Goal: Task Accomplishment & Management: Complete application form

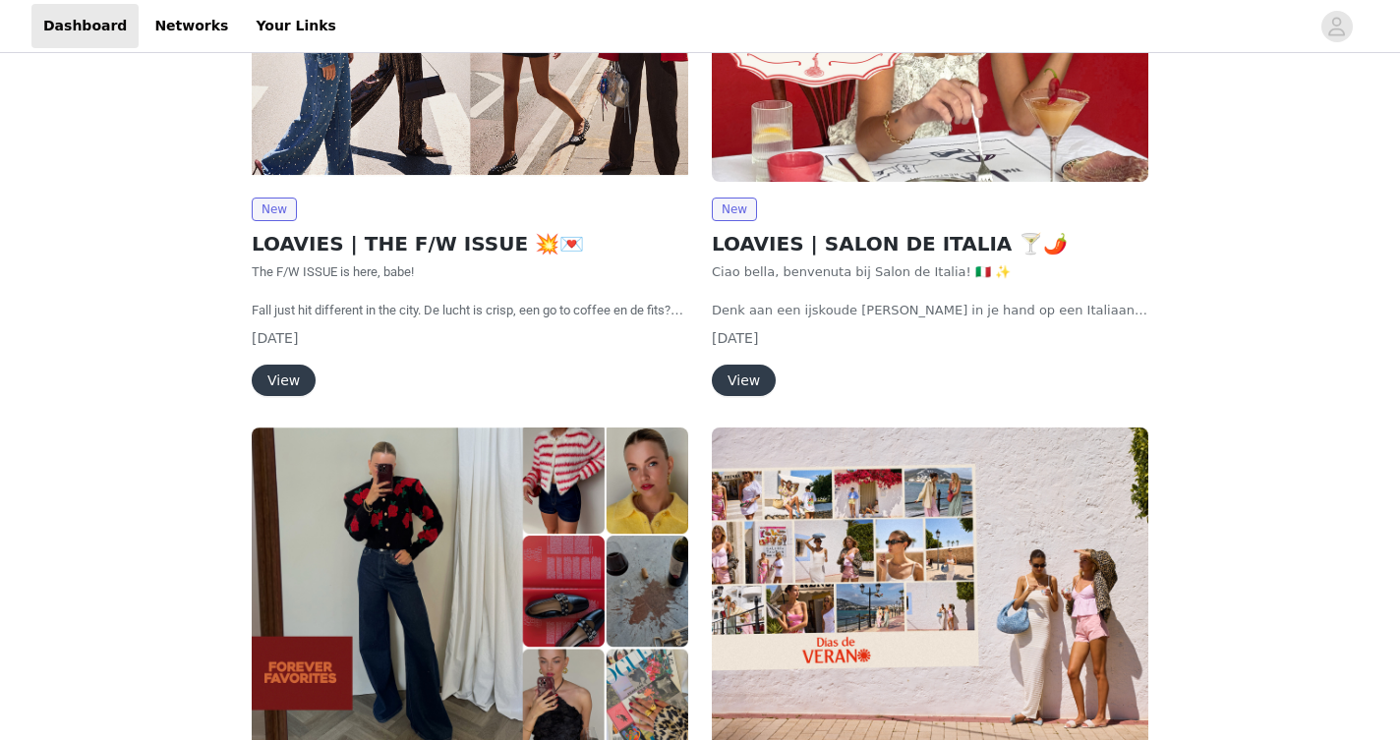
scroll to position [447, 0]
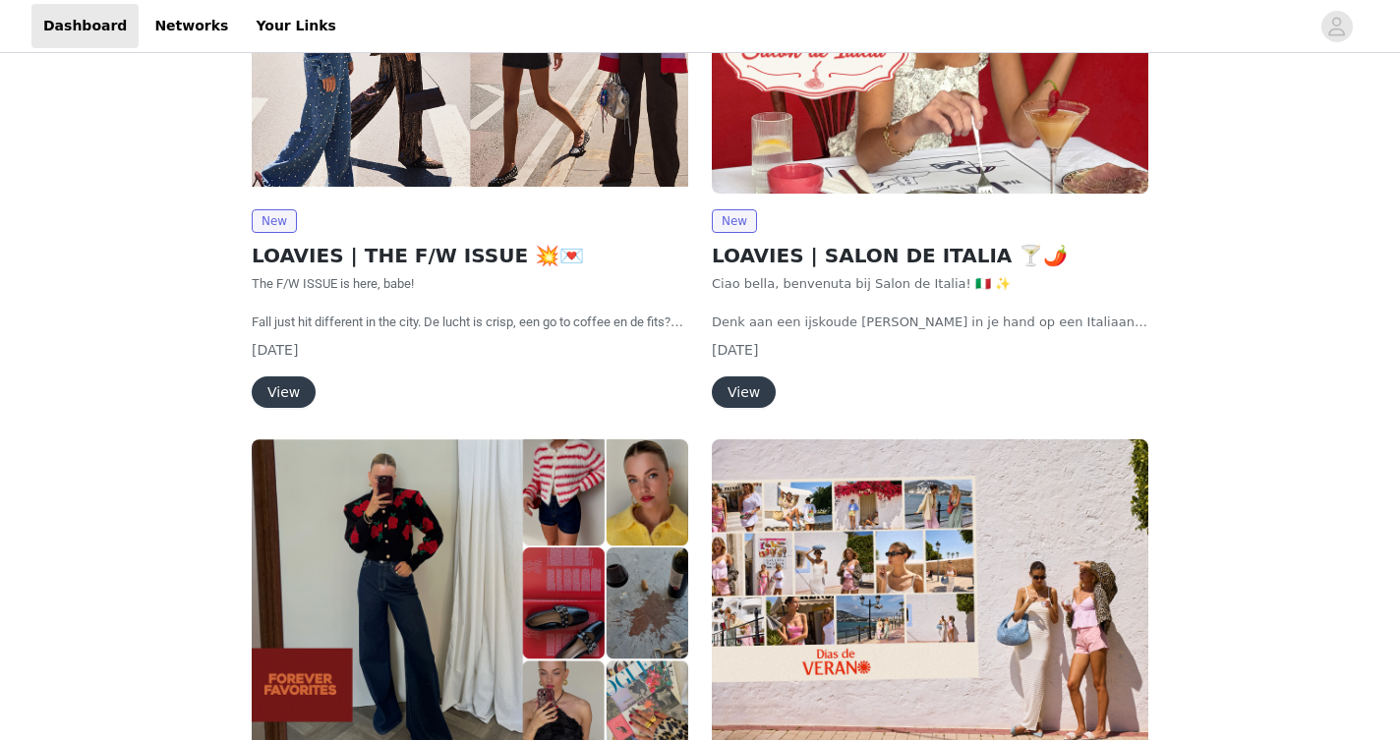
click at [293, 389] on button "View" at bounding box center [284, 392] width 64 height 31
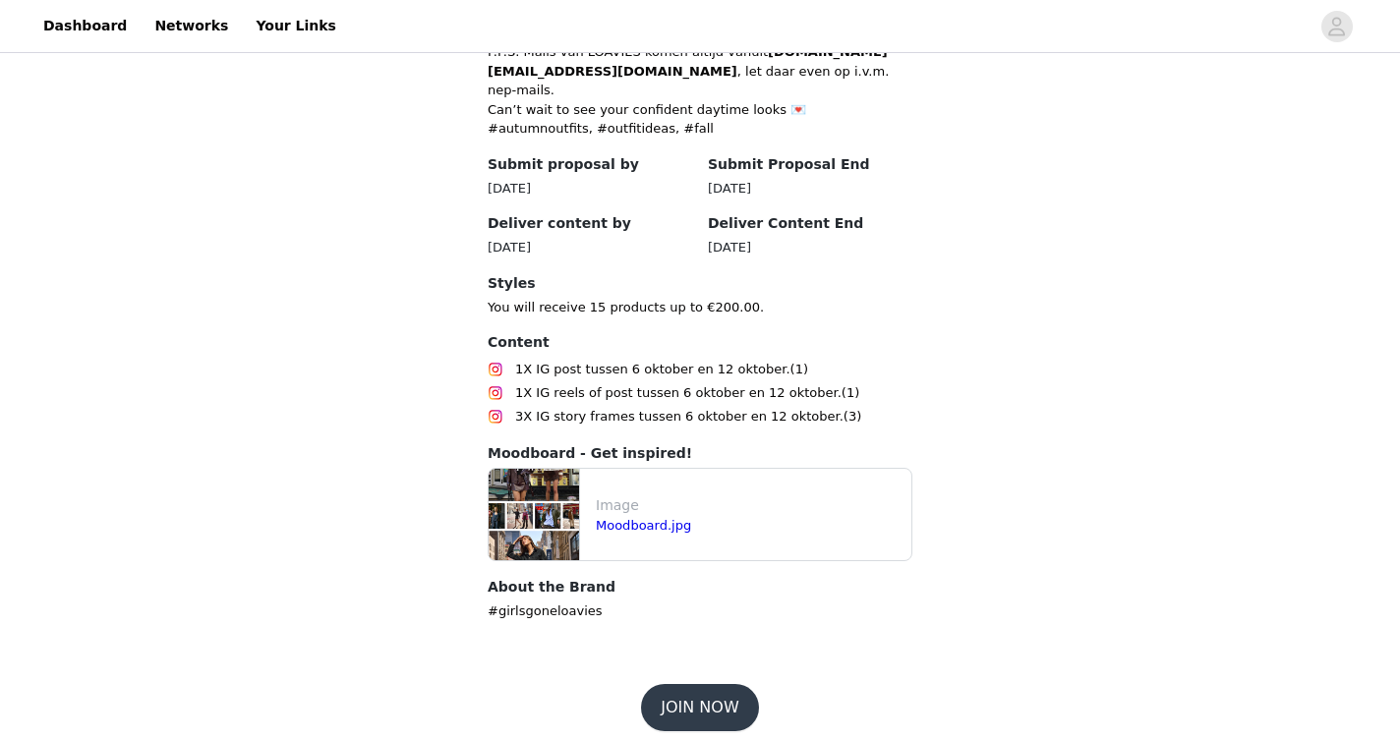
scroll to position [943, 0]
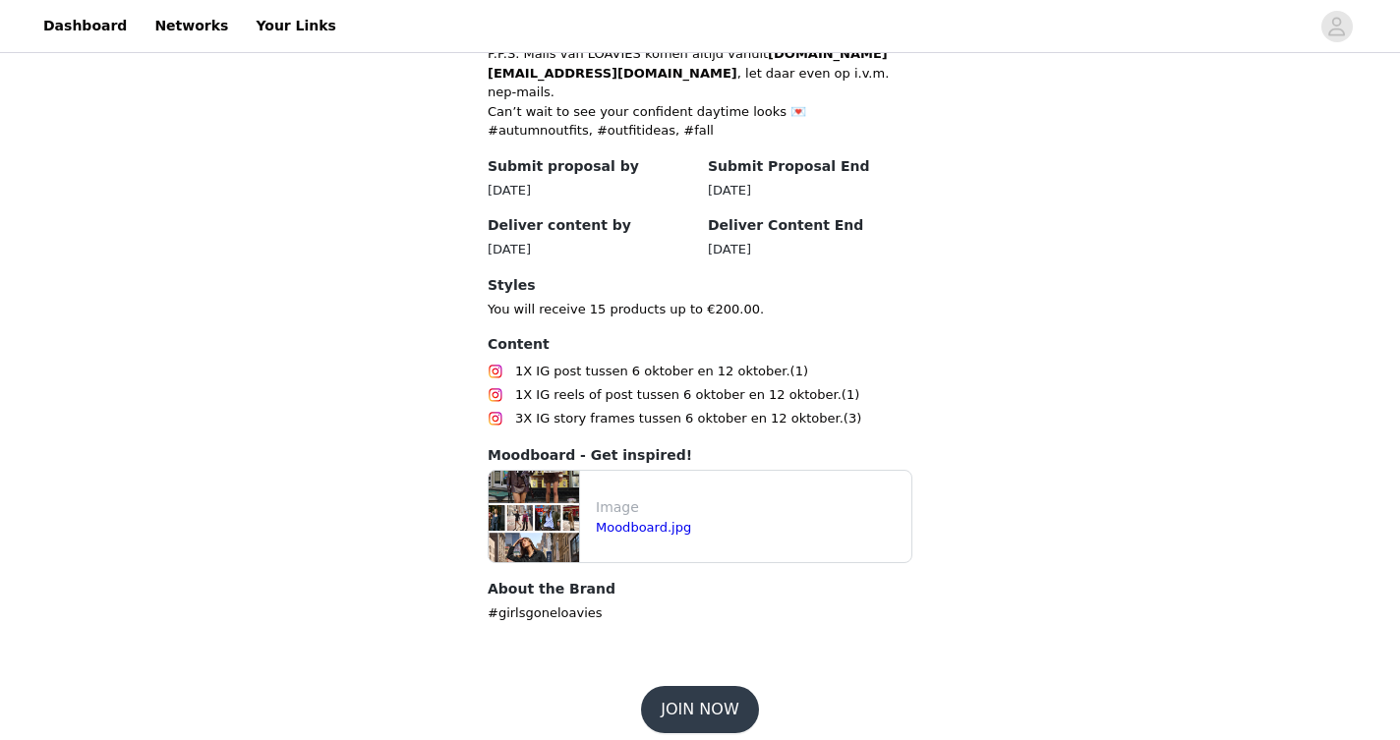
click at [571, 504] on img at bounding box center [534, 516] width 90 height 91
click at [619, 520] on link "Moodboard.jpg" at bounding box center [643, 527] width 95 height 15
click at [738, 698] on button "JOIN NOW" at bounding box center [699, 709] width 117 height 47
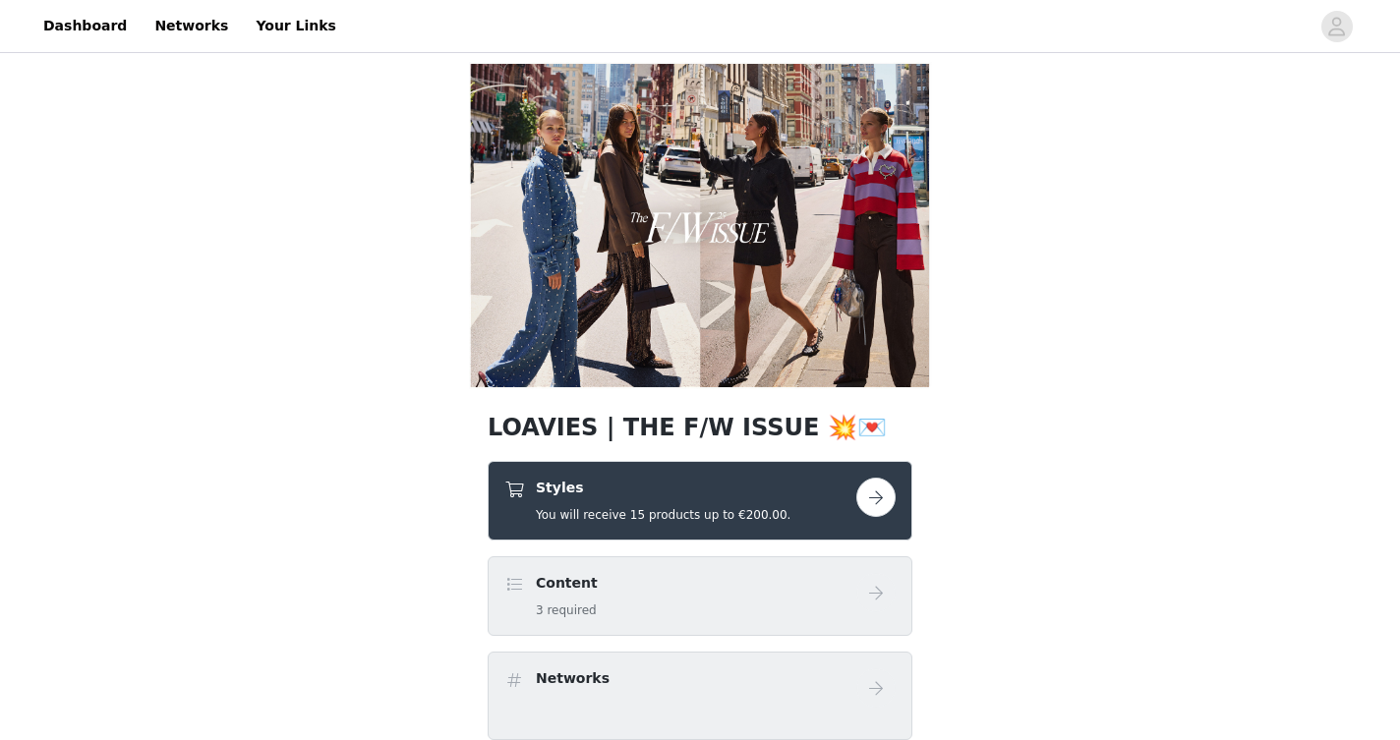
click at [889, 498] on button "button" at bounding box center [875, 497] width 39 height 39
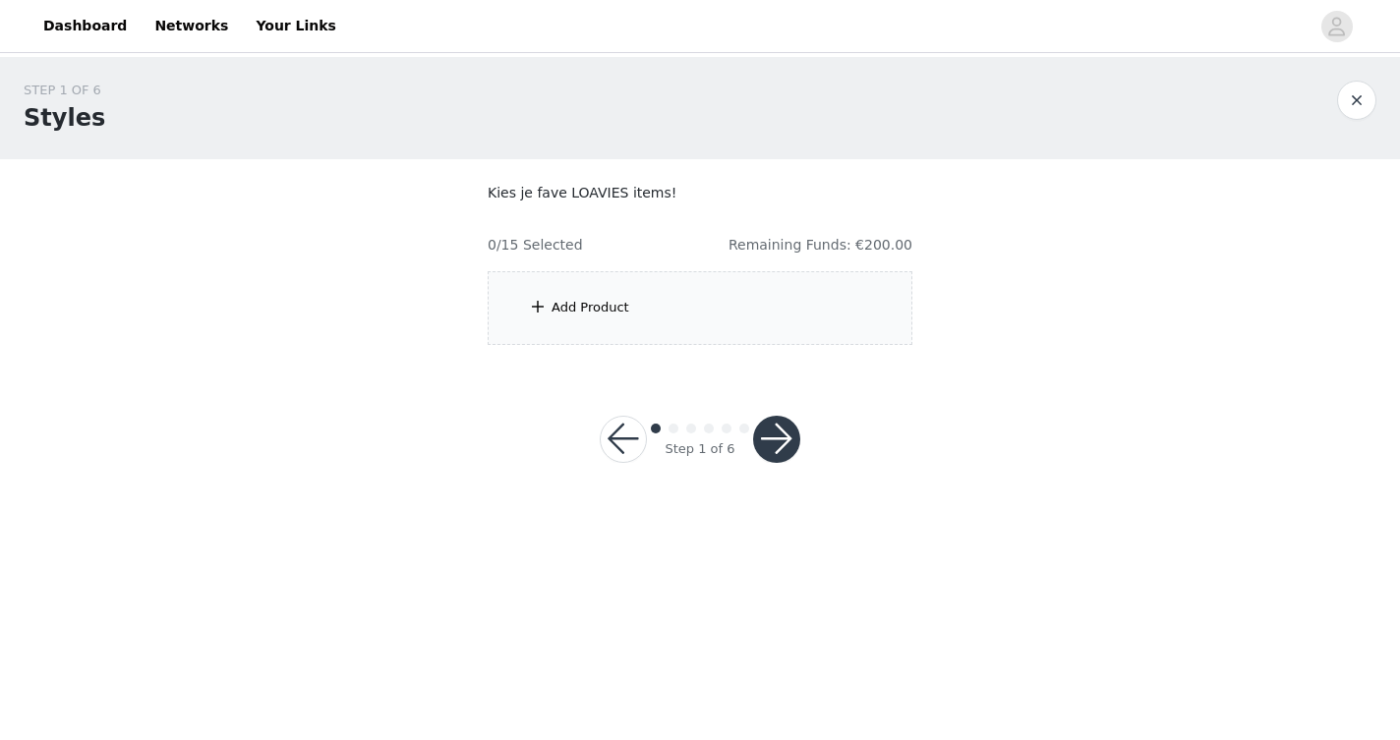
click at [593, 307] on div "Add Product" at bounding box center [591, 308] width 78 height 20
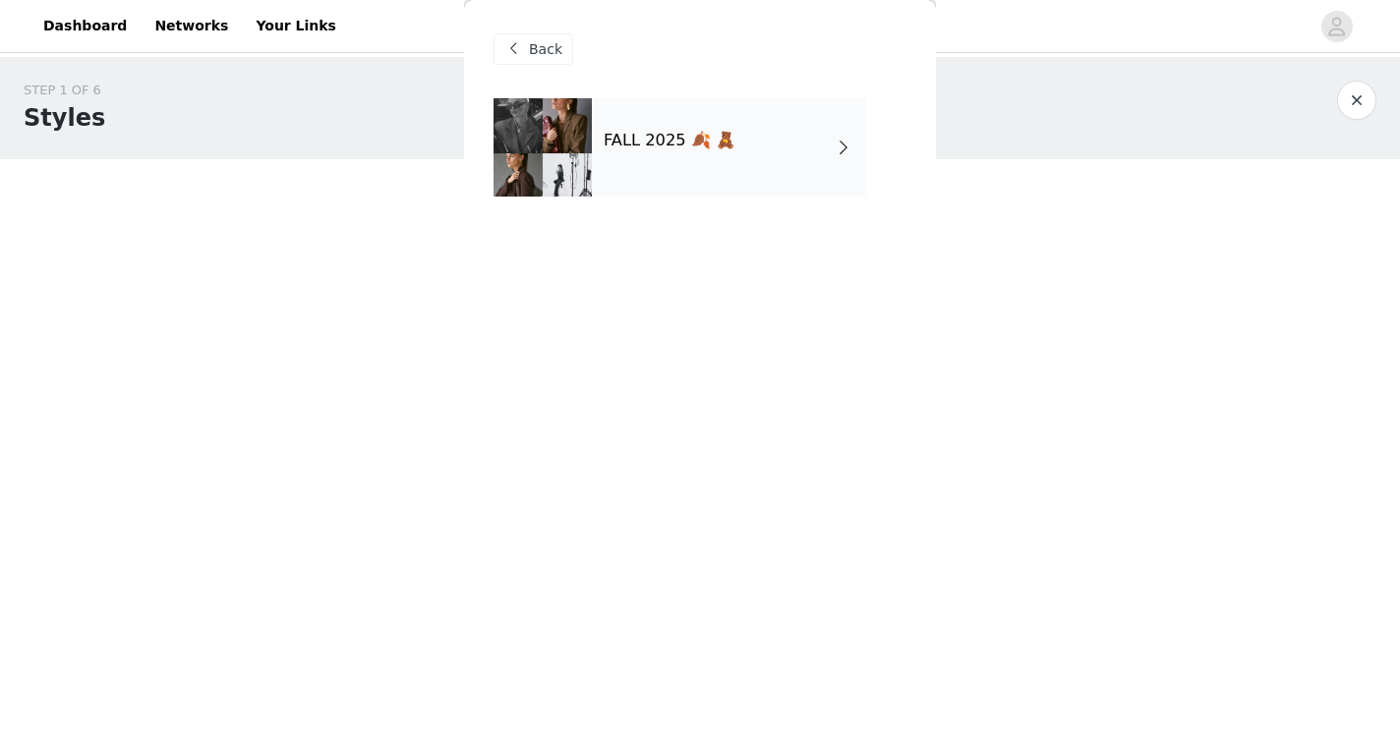
click at [636, 190] on div "FALL 2025 🍂 🧸" at bounding box center [728, 147] width 273 height 98
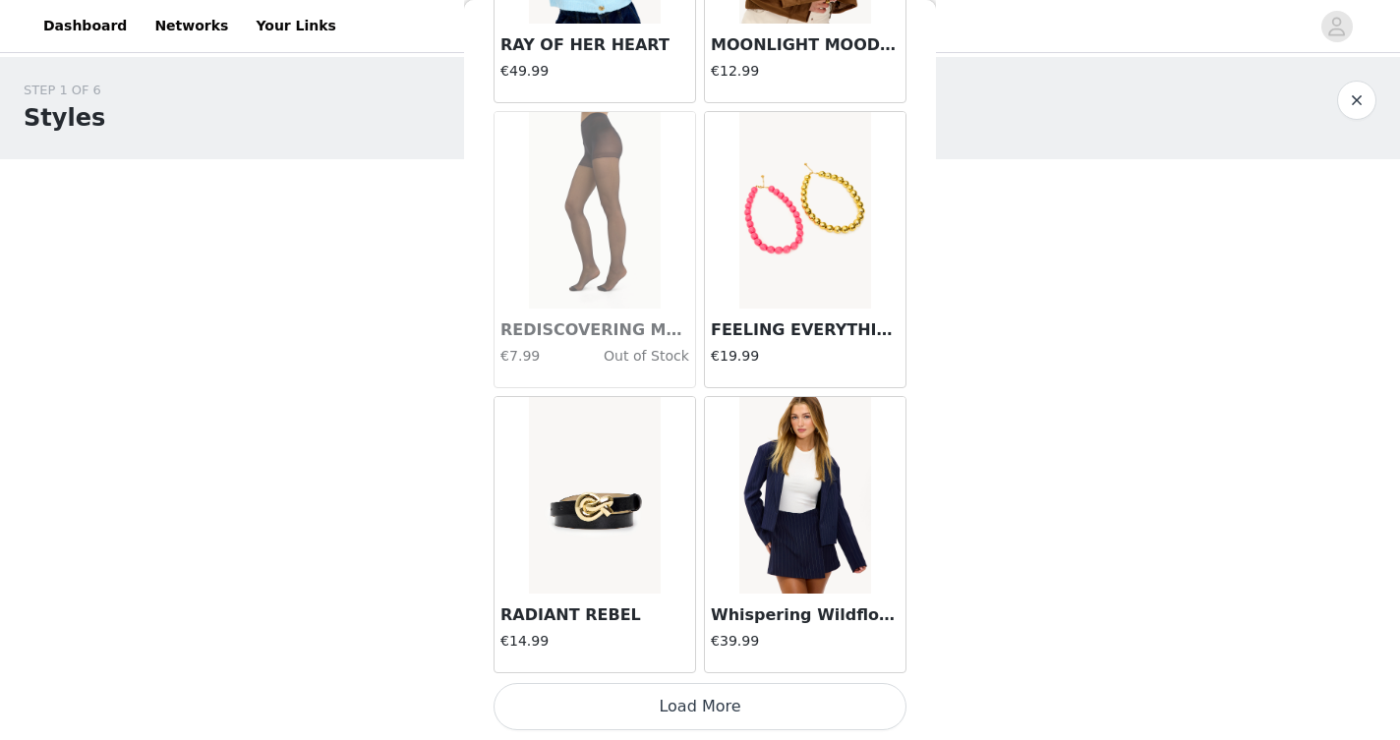
click at [678, 697] on button "Load More" at bounding box center [700, 706] width 413 height 47
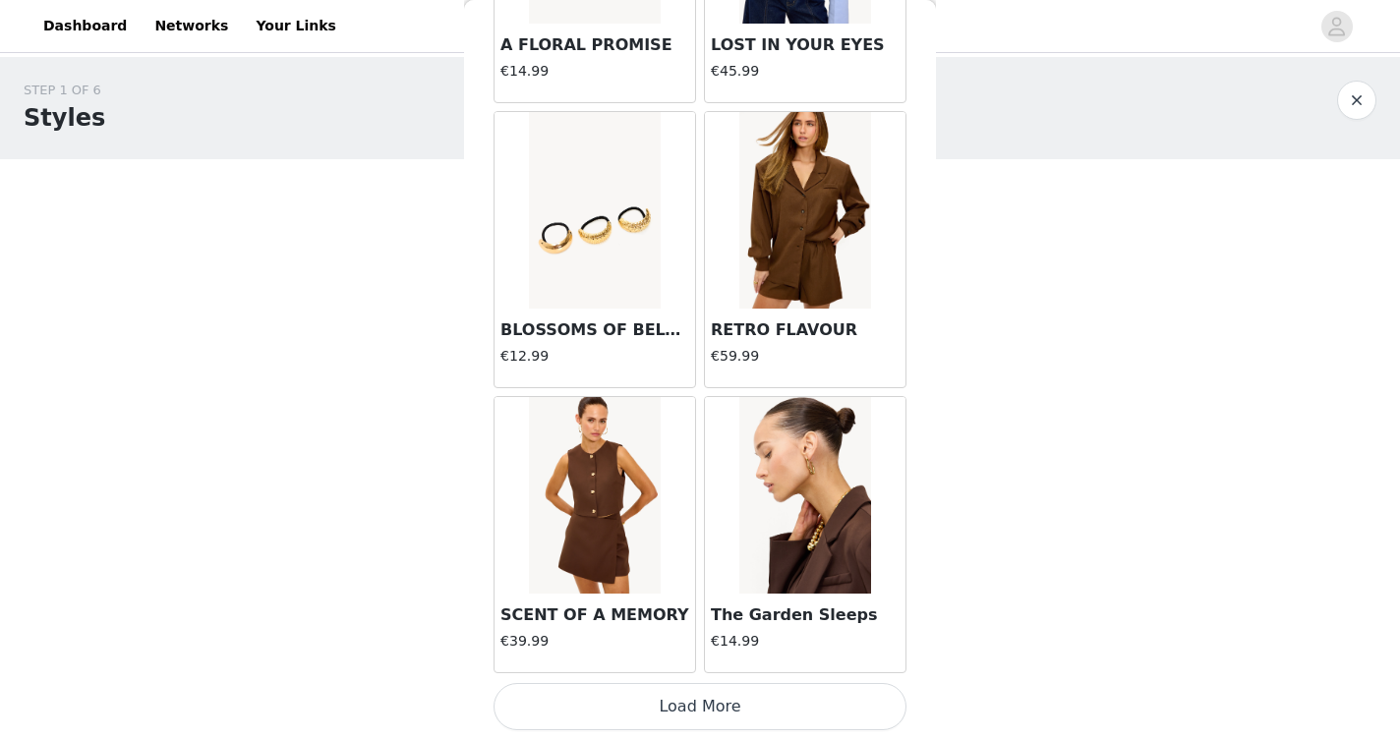
click at [674, 710] on button "Load More" at bounding box center [700, 706] width 413 height 47
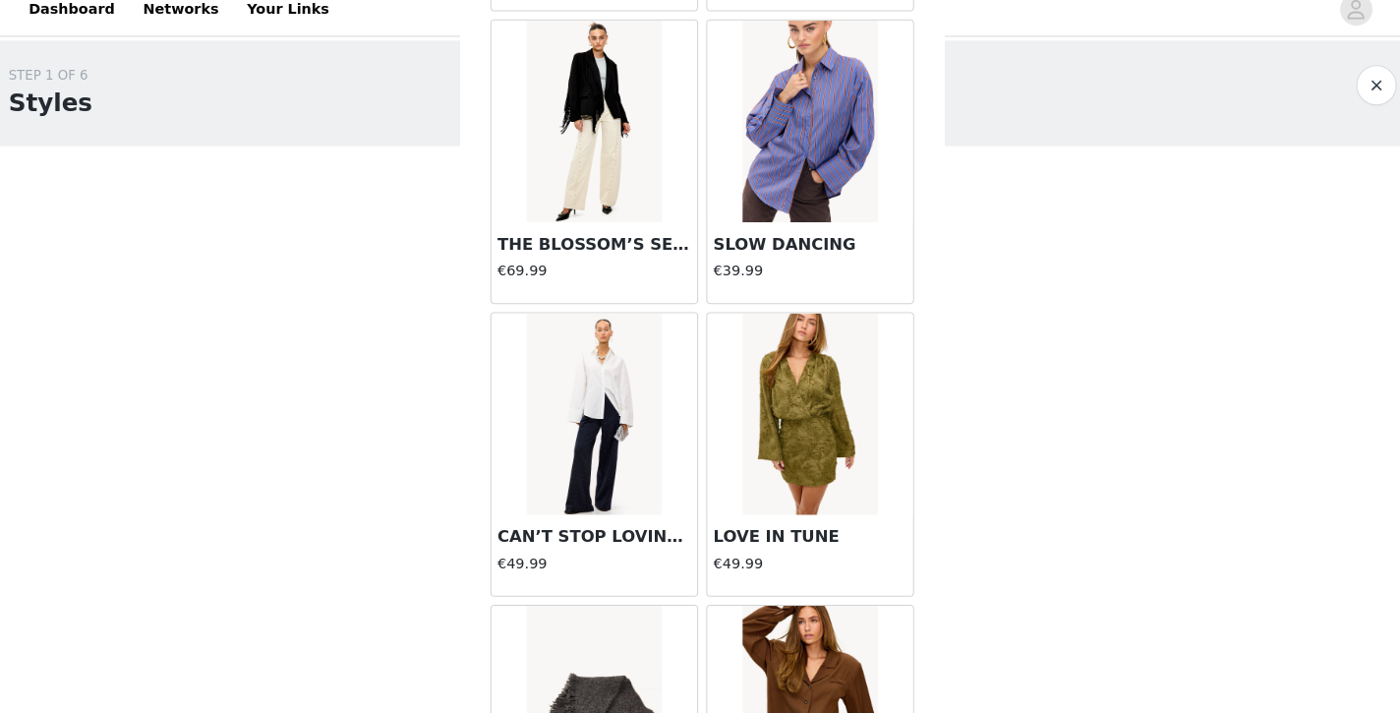
scroll to position [7561, 0]
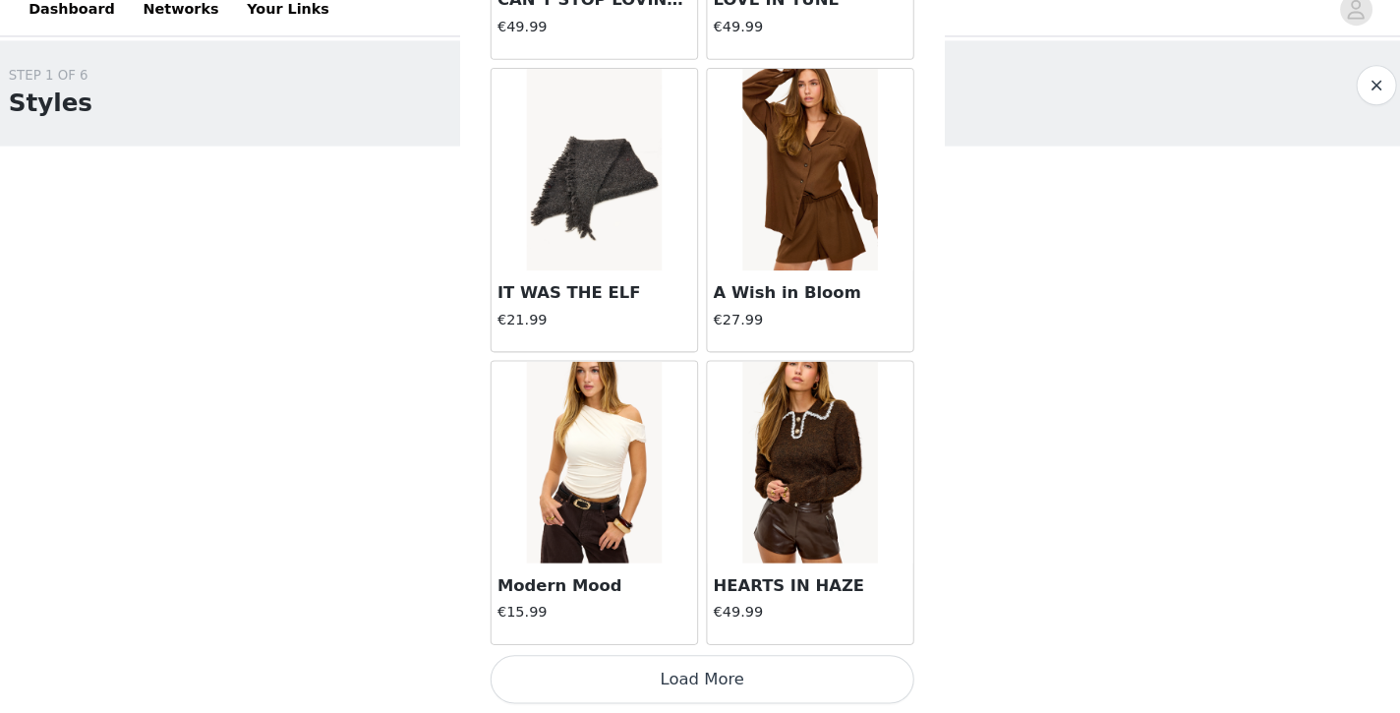
click at [585, 666] on button "Load More" at bounding box center [700, 679] width 413 height 47
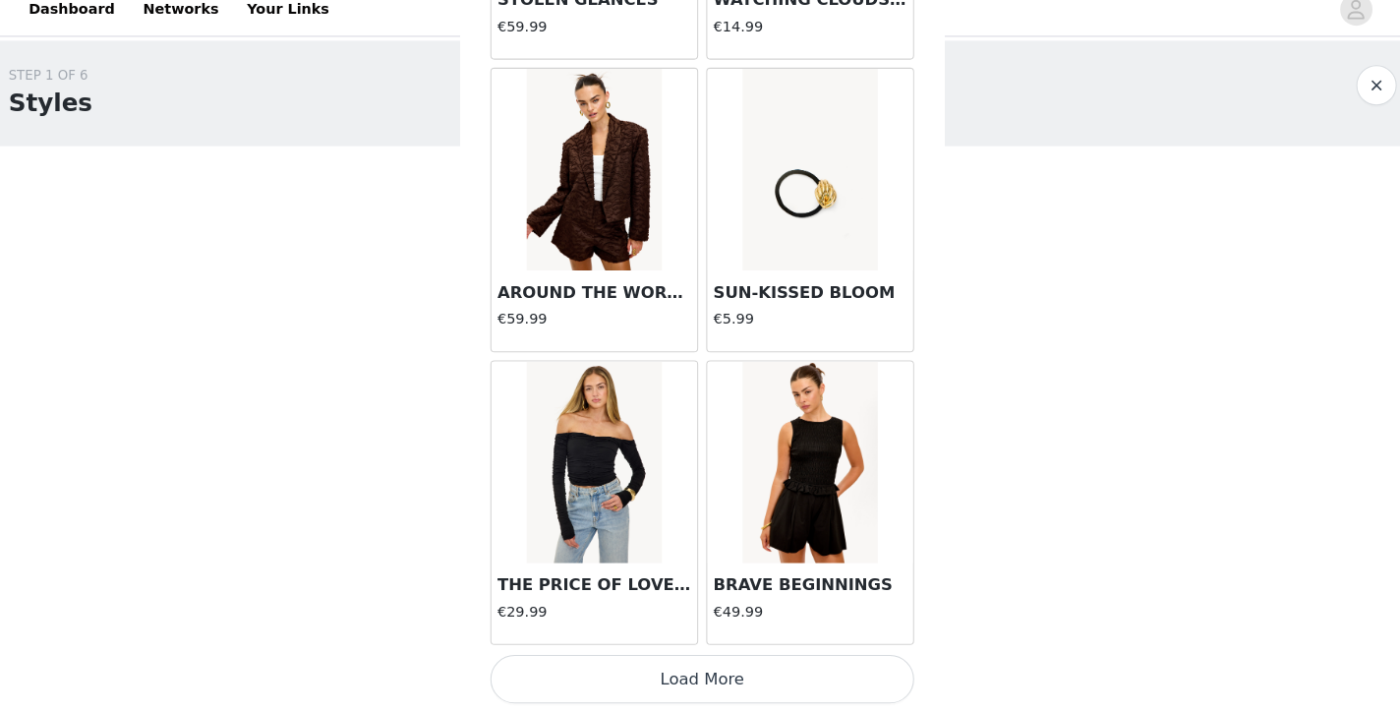
scroll to position [10849, 0]
click at [622, 666] on button "Load More" at bounding box center [700, 679] width 413 height 47
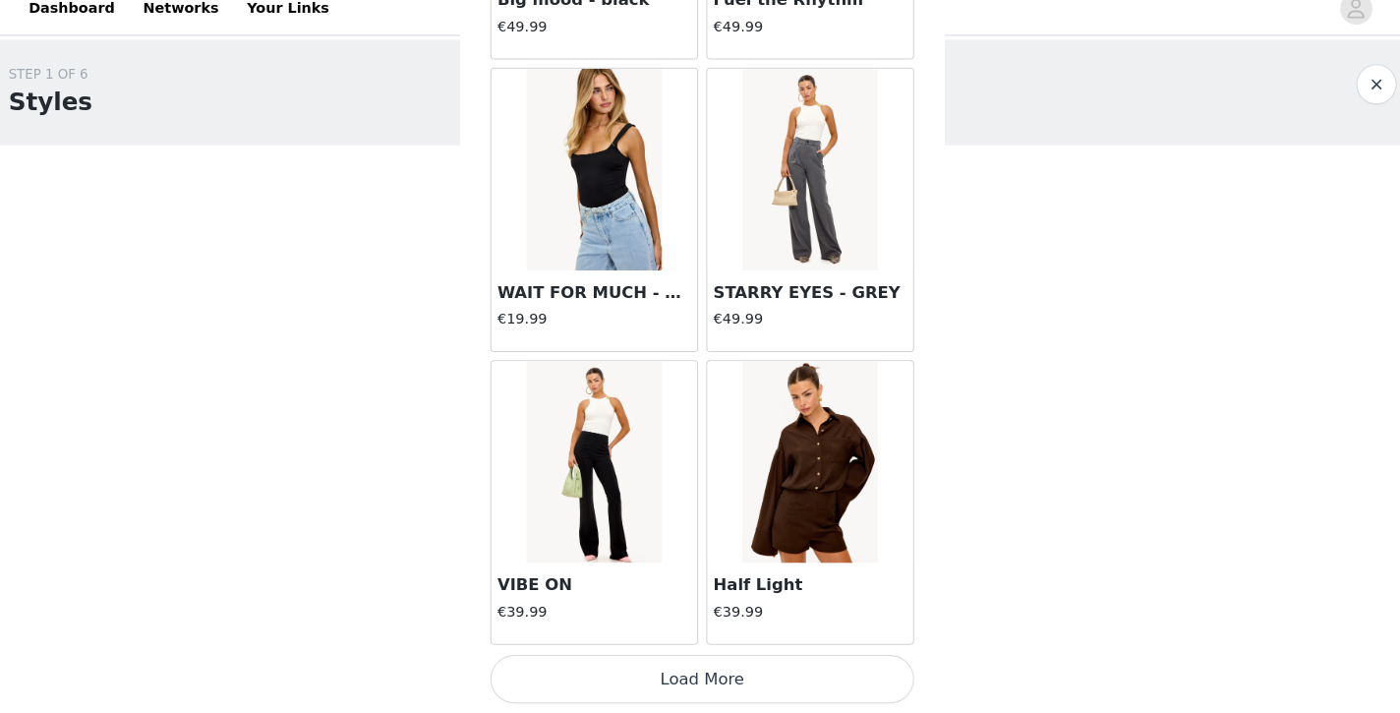
scroll to position [0, 0]
click at [637, 660] on button "Load More" at bounding box center [700, 679] width 413 height 47
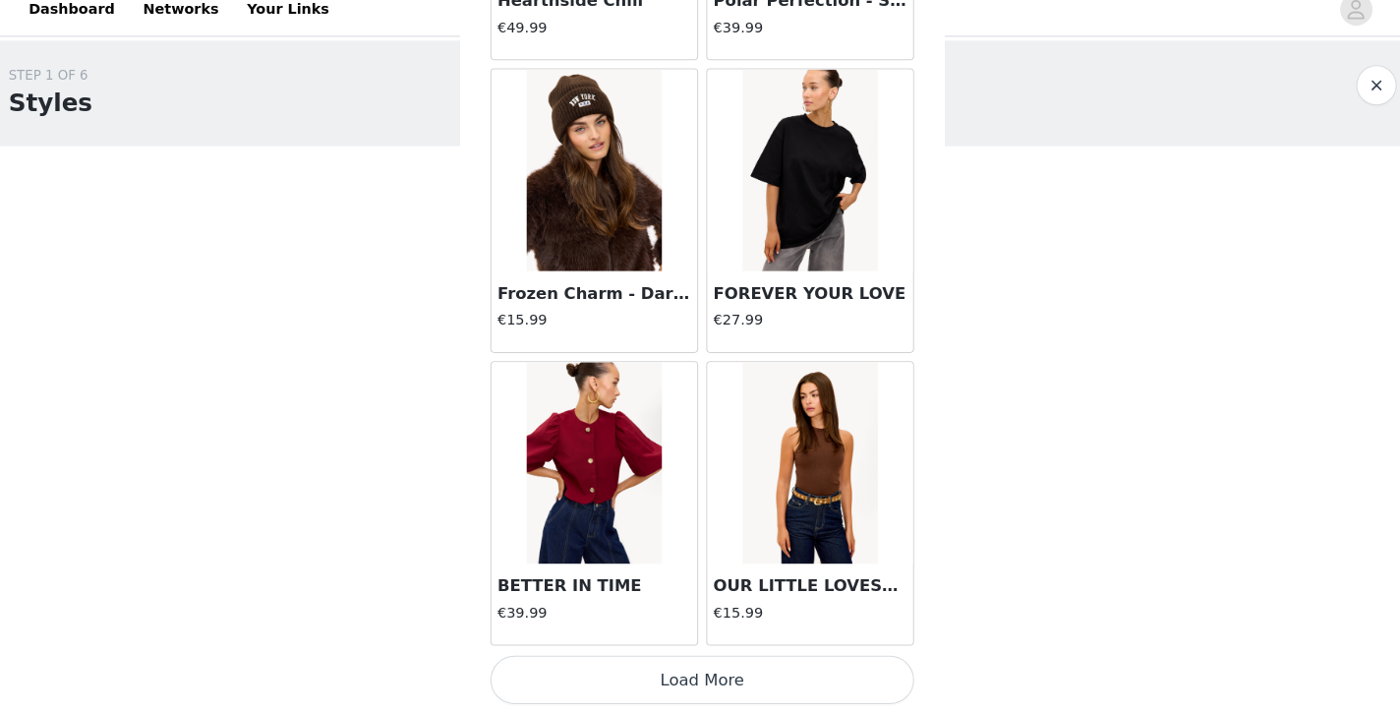
scroll to position [16552, 0]
click at [609, 666] on button "Load More" at bounding box center [700, 679] width 413 height 47
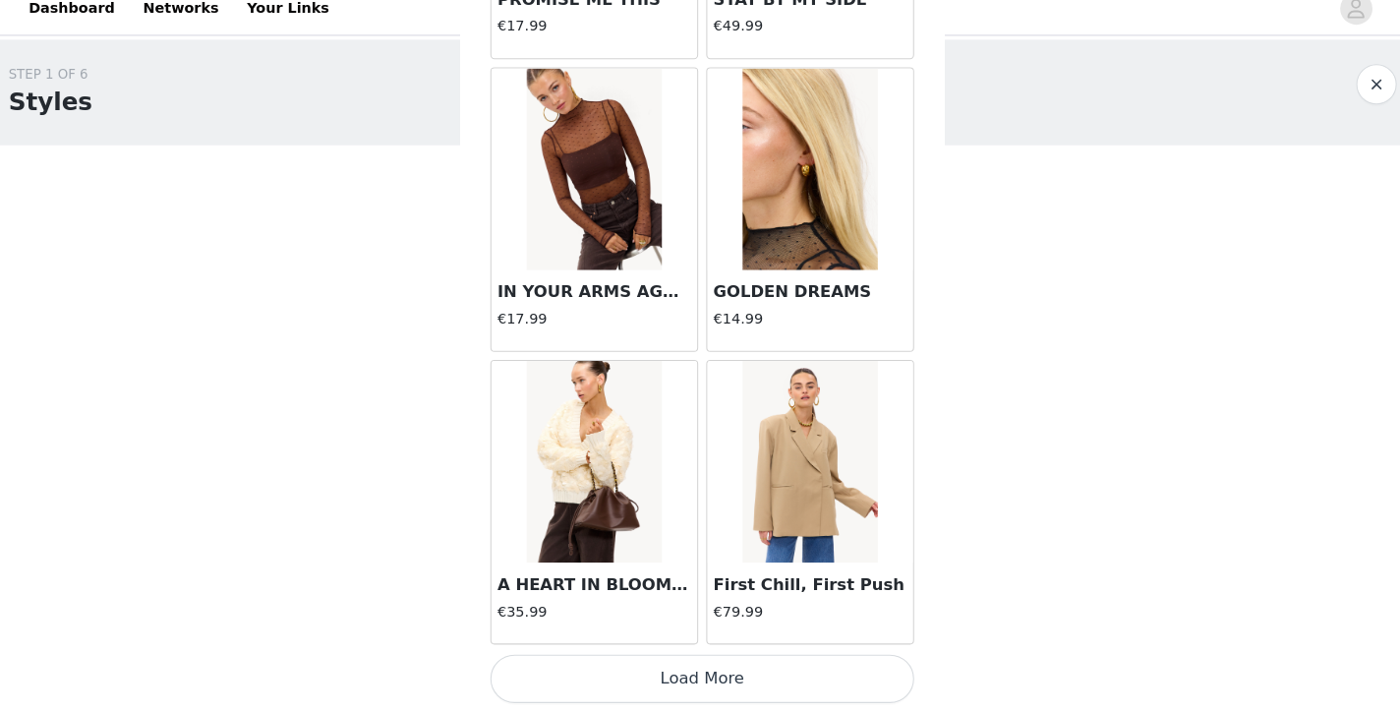
scroll to position [0, 0]
click at [563, 656] on button "Load More" at bounding box center [700, 679] width 413 height 47
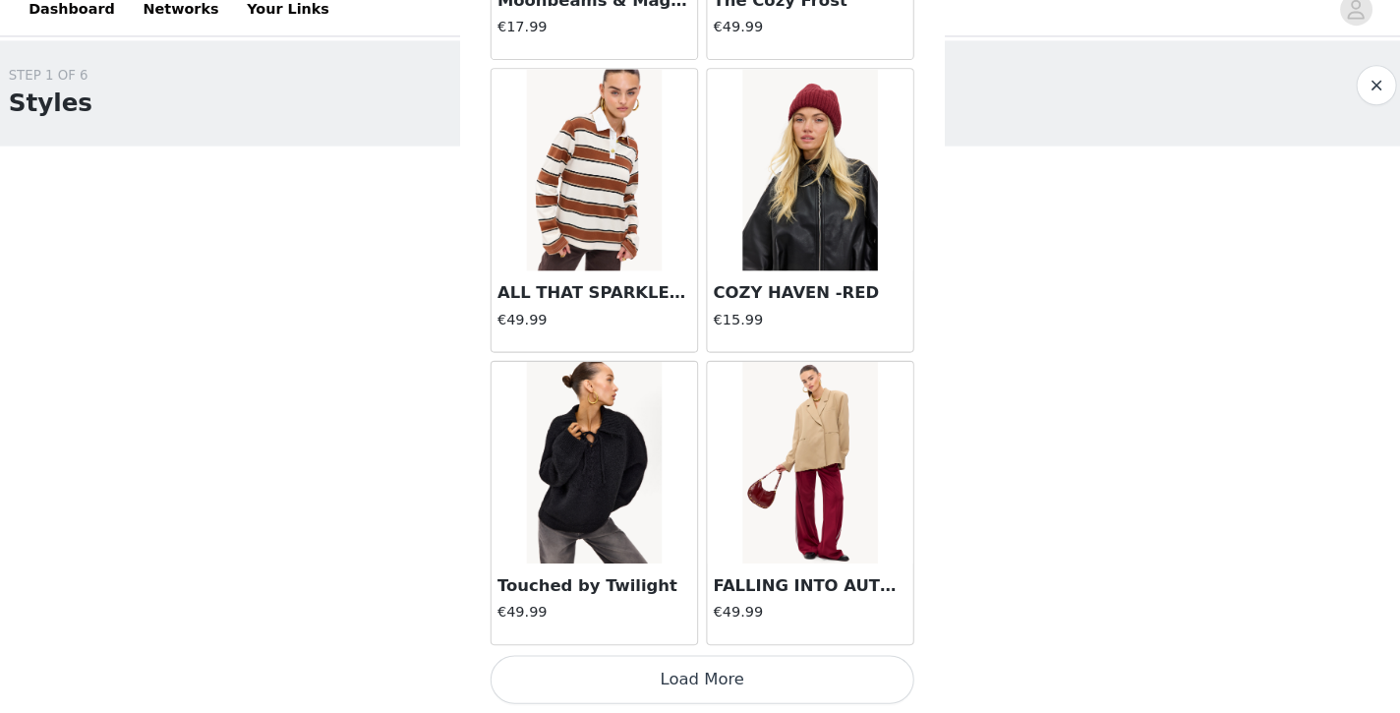
scroll to position [22254, 0]
click at [601, 656] on button "Load More" at bounding box center [700, 679] width 413 height 47
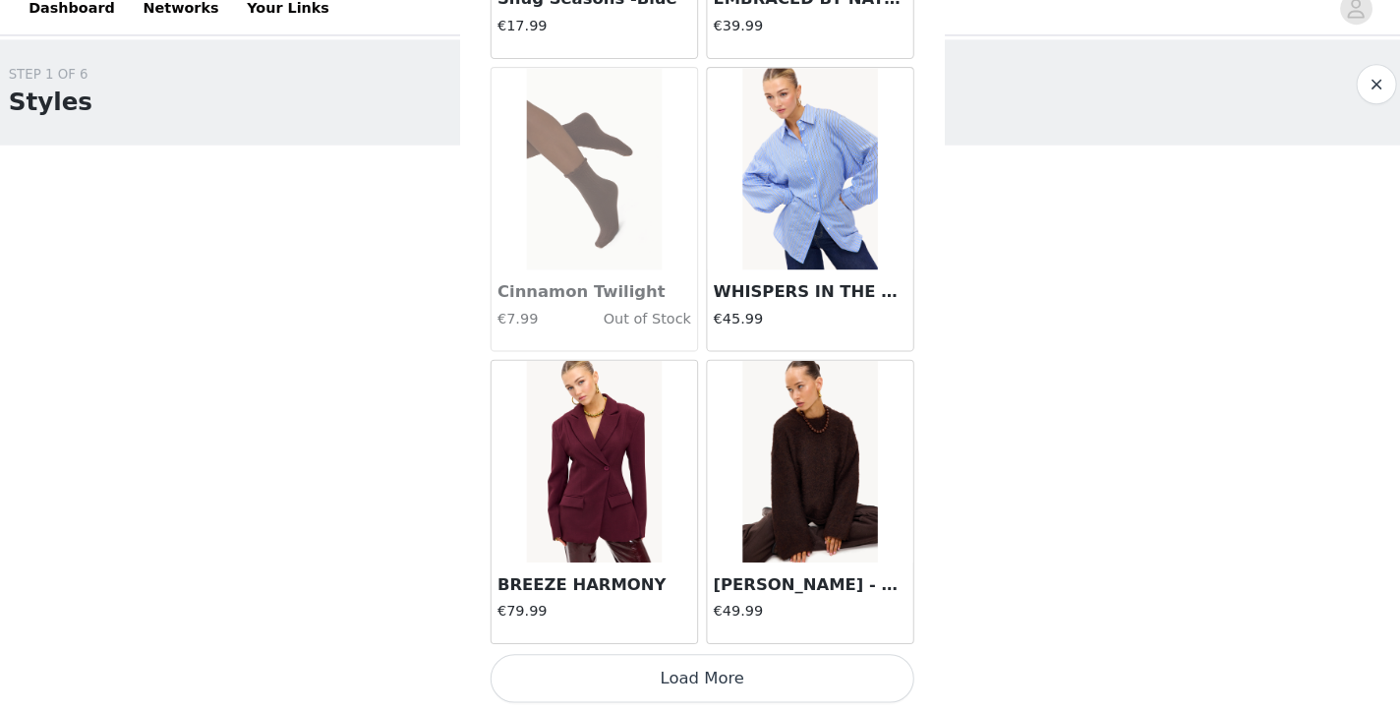
scroll to position [0, 0]
click at [616, 665] on button "Load More" at bounding box center [700, 679] width 413 height 47
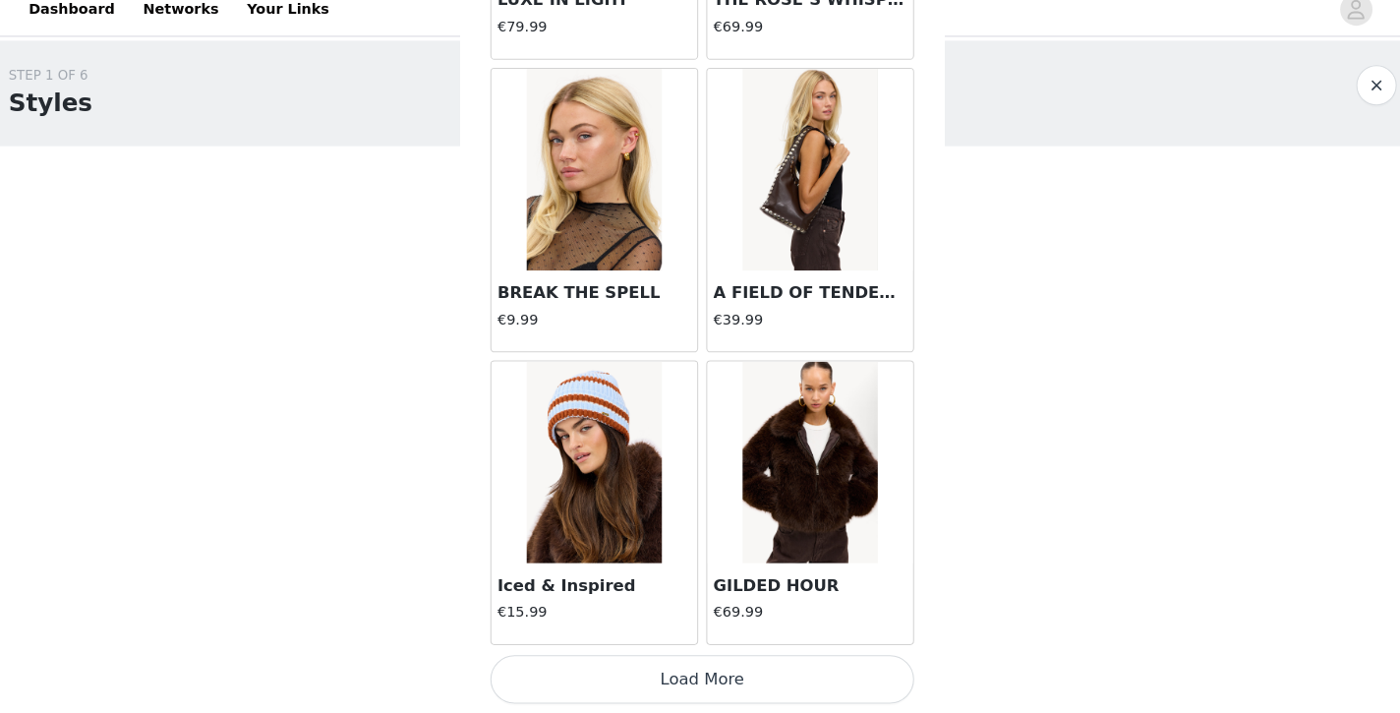
scroll to position [27957, 0]
click at [647, 668] on button "Load More" at bounding box center [700, 679] width 413 height 47
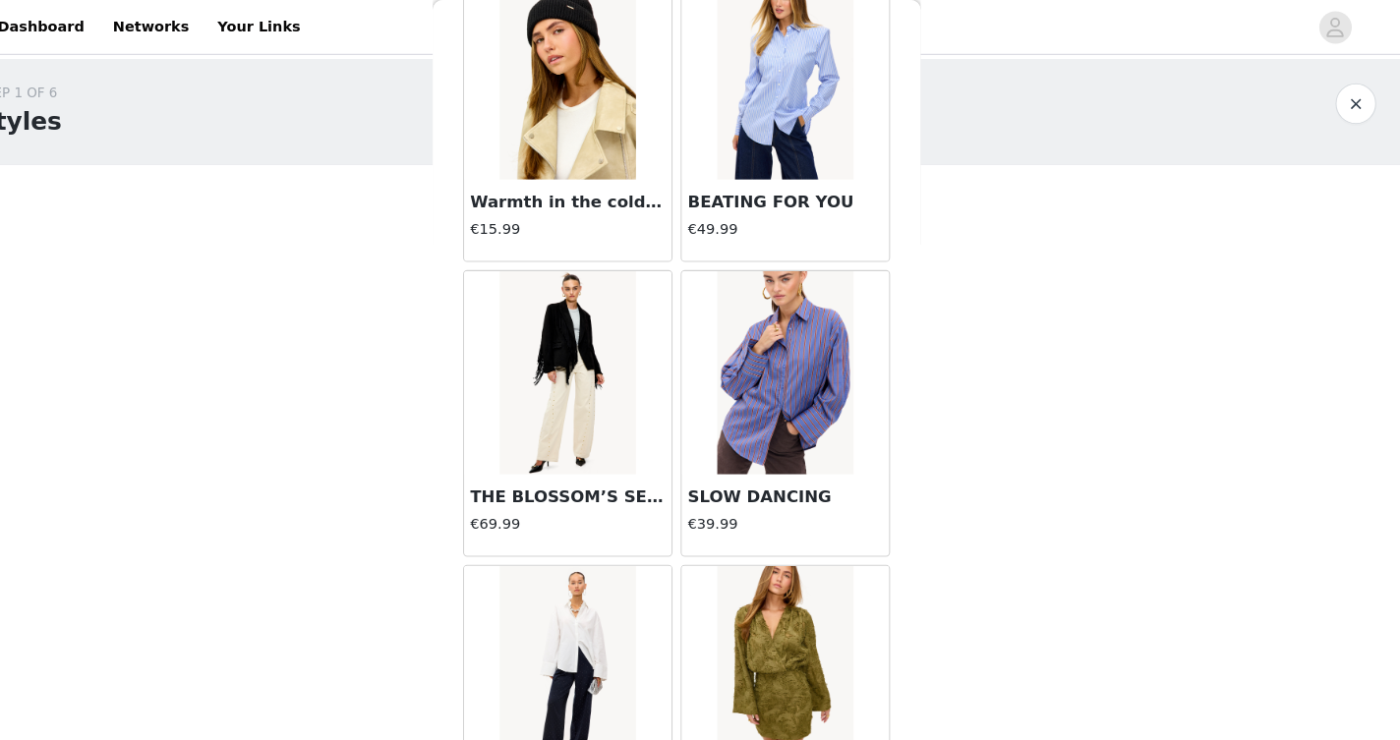
scroll to position [7070, 0]
